Goal: Information Seeking & Learning: Learn about a topic

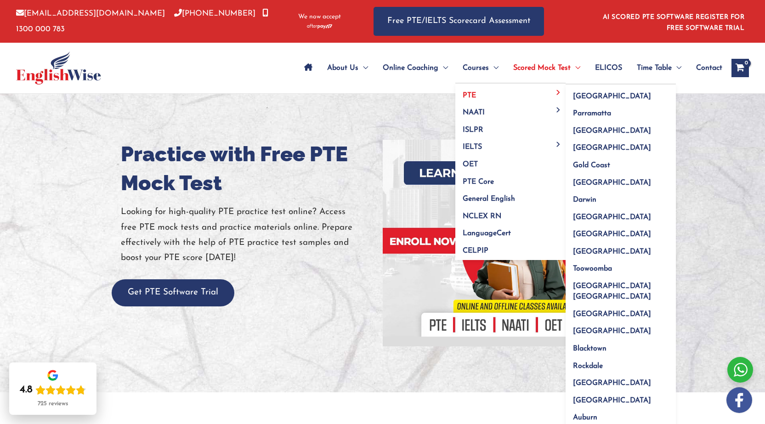
click at [469, 88] on link "PTE" at bounding box center [510, 92] width 110 height 17
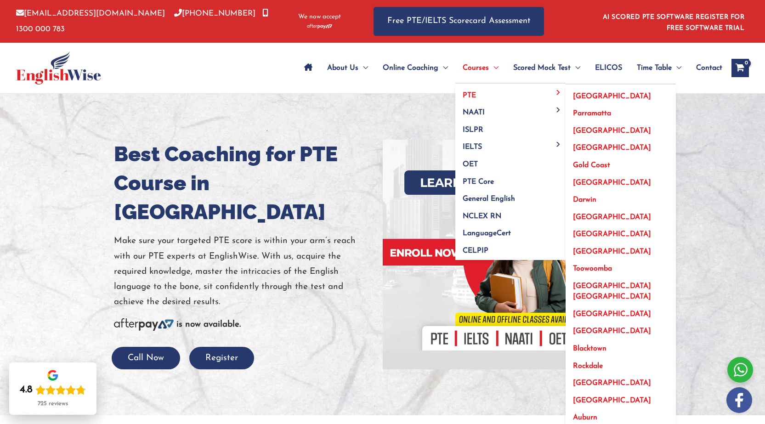
click at [587, 198] on span "Darwin" at bounding box center [584, 199] width 23 height 7
